Goal: Task Accomplishment & Management: Manage account settings

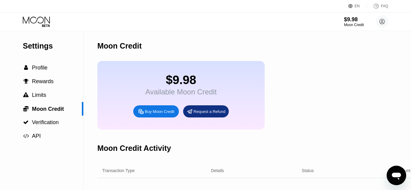
click at [37, 21] on icon at bounding box center [37, 21] width 28 height 11
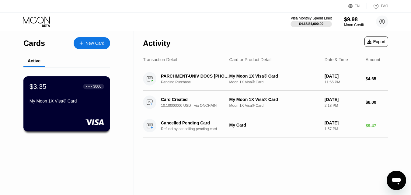
click at [80, 103] on div "My Moon 1X Visa® Card" at bounding box center [66, 101] width 74 height 5
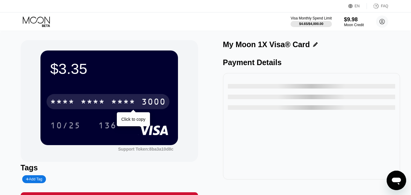
click at [95, 100] on div "* * * *" at bounding box center [93, 103] width 24 height 10
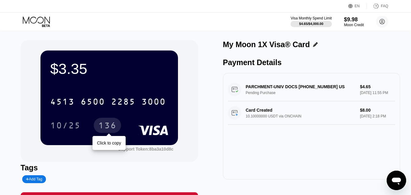
click at [109, 129] on div "136" at bounding box center [107, 126] width 18 height 10
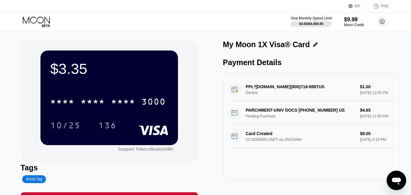
click at [270, 91] on div "PPL*[DOMAIN_NAME](800)718-8997US Decline $1.00 [DATE] 12:55 PM" at bounding box center [312, 89] width 168 height 23
click at [258, 92] on div "PPL*[DOMAIN_NAME](800)718-8997US Decline $1.00 [DATE] 12:55 PM" at bounding box center [312, 89] width 168 height 23
click at [266, 92] on div "PPL*[DOMAIN_NAME](800)718-8997US Decline $1.00 [DATE] 12:55 PM" at bounding box center [312, 89] width 168 height 23
click at [300, 89] on div "PPL*[DOMAIN_NAME](800)718-8997US Decline $1.00 [DATE] 12:55 PM" at bounding box center [312, 89] width 168 height 23
click at [381, 21] on circle at bounding box center [382, 22] width 12 height 12
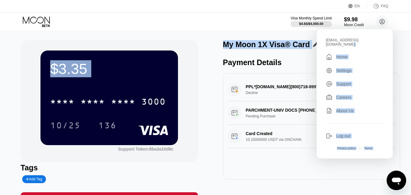
drag, startPoint x: 373, startPoint y: 40, endPoint x: 315, endPoint y: 42, distance: 58.1
click at [315, 42] on div "EN Language Select an item Save FAQ Visa Monthly Spend Limit $4.65 / $4,000.00 …" at bounding box center [205, 97] width 411 height 195
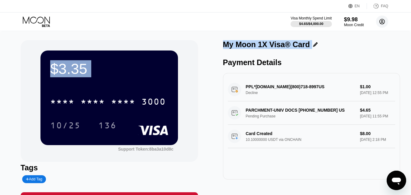
click at [384, 21] on circle at bounding box center [382, 22] width 12 height 12
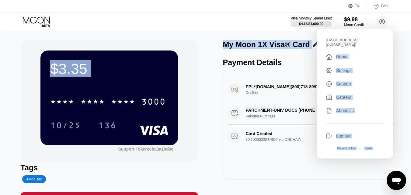
click at [379, 41] on div "[EMAIL_ADDRESS][DOMAIN_NAME]" at bounding box center [355, 42] width 58 height 9
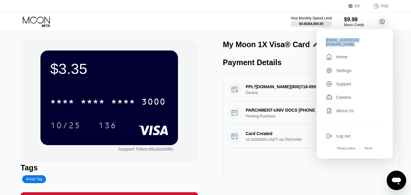
drag, startPoint x: 374, startPoint y: 40, endPoint x: 325, endPoint y: 41, distance: 49.0
click at [325, 41] on div "[EMAIL_ADDRESS][DOMAIN_NAME]  Home Settings Support Careers About Us Log out P…" at bounding box center [355, 93] width 76 height 129
copy div "[EMAIL_ADDRESS][DOMAIN_NAME]"
click at [208, 106] on div "$3.35 * * * * * * * * * * * * 3000 10/25 136 Support Token: 8ba3a10d8c Tags Add…" at bounding box center [206, 122] width 370 height 165
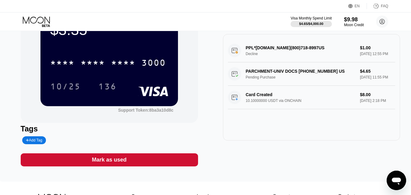
scroll to position [51, 0]
